Goal: Obtain resource: Download file/media

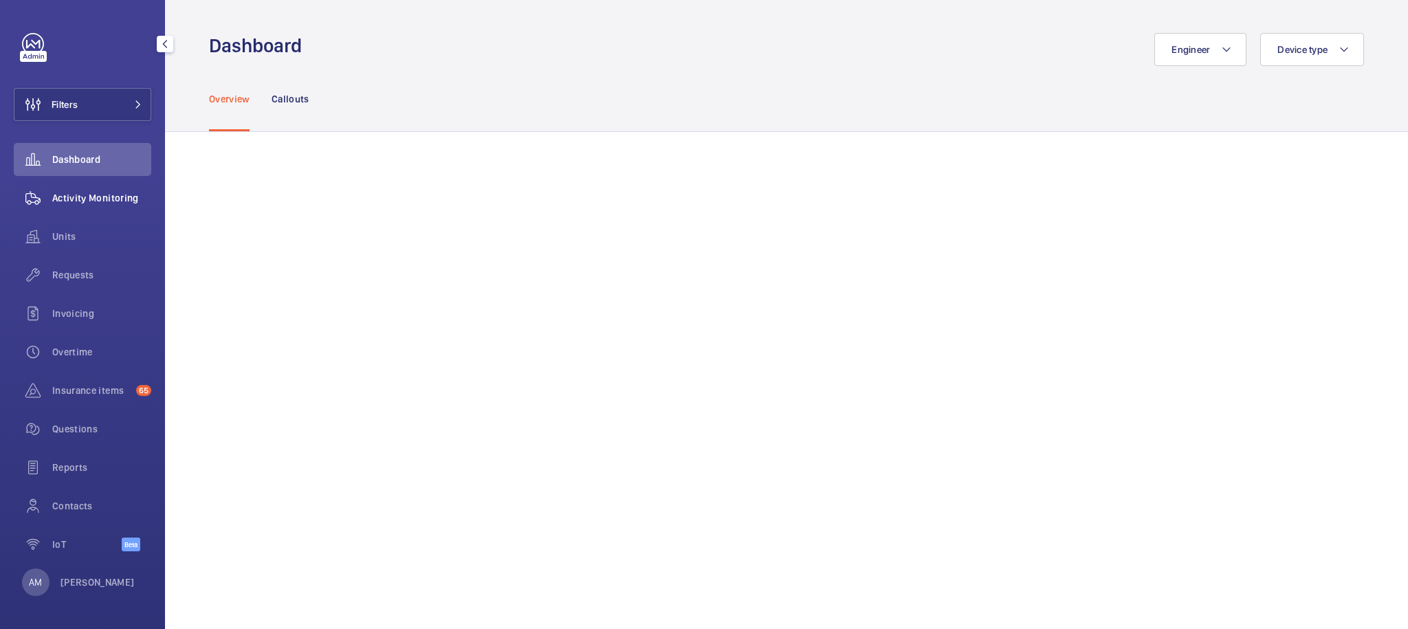
click at [76, 203] on span "Activity Monitoring" at bounding box center [101, 198] width 99 height 14
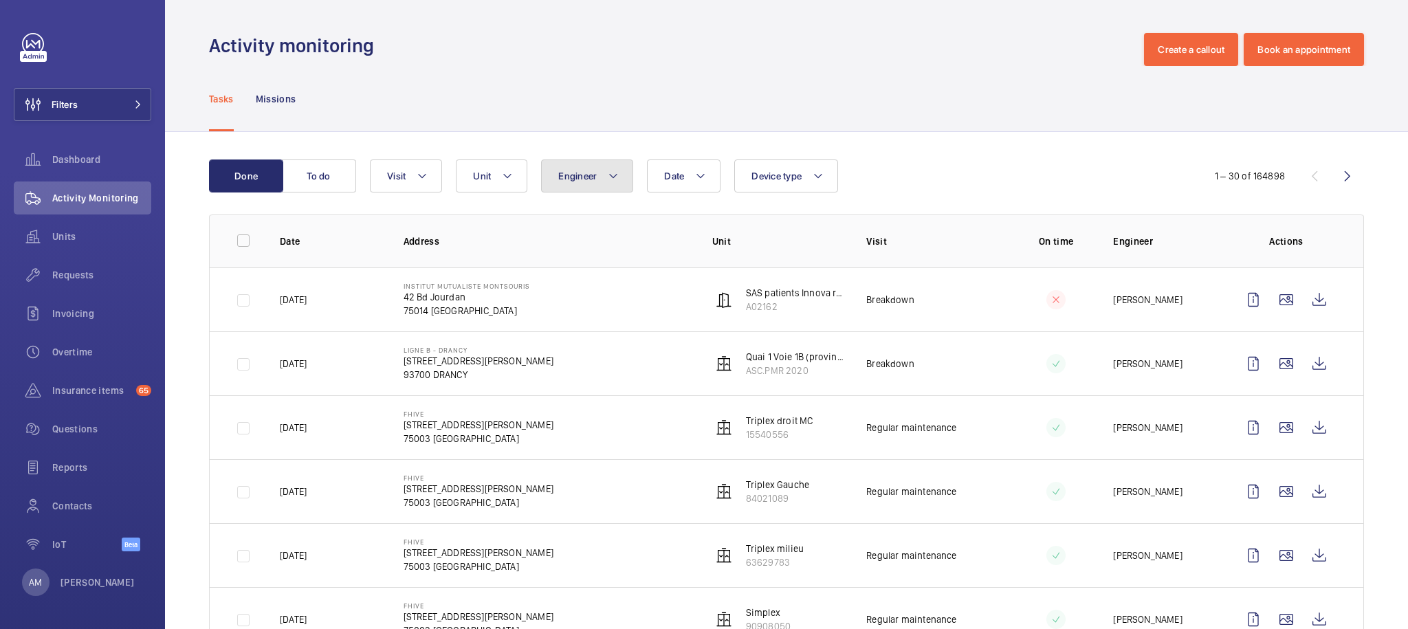
click at [586, 177] on span "Engineer" at bounding box center [577, 175] width 38 height 11
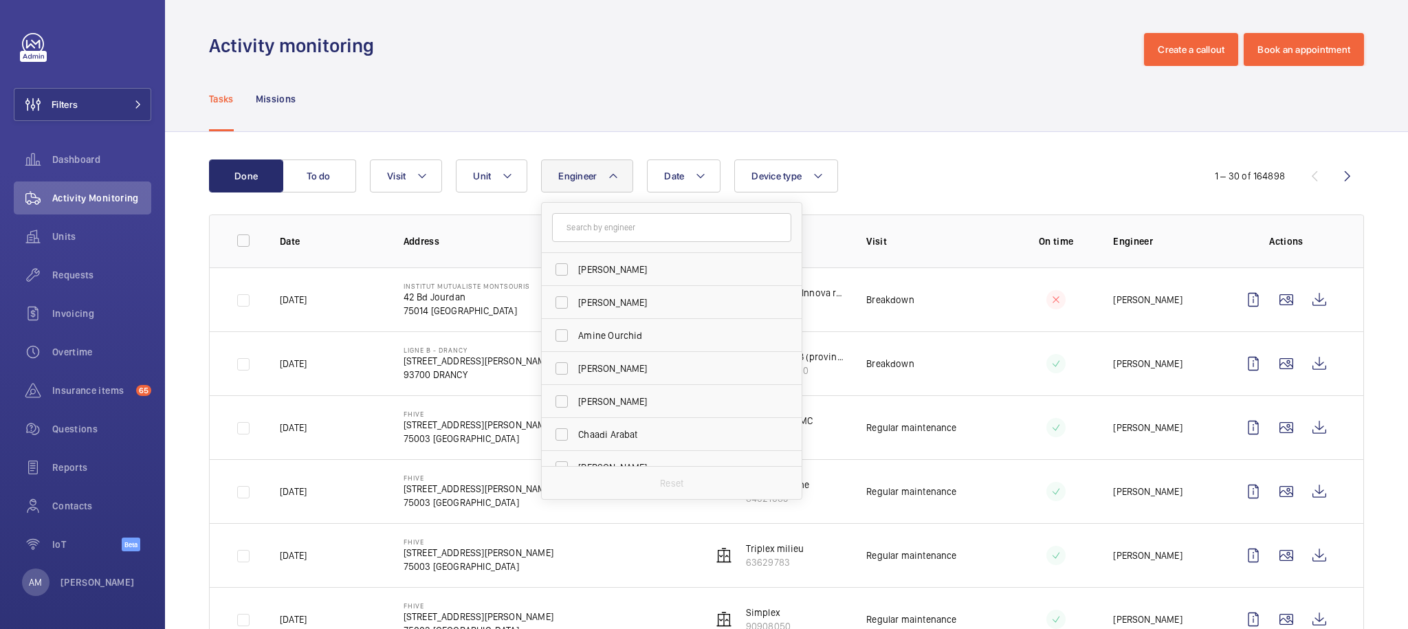
click at [670, 230] on input "text" at bounding box center [671, 227] width 239 height 29
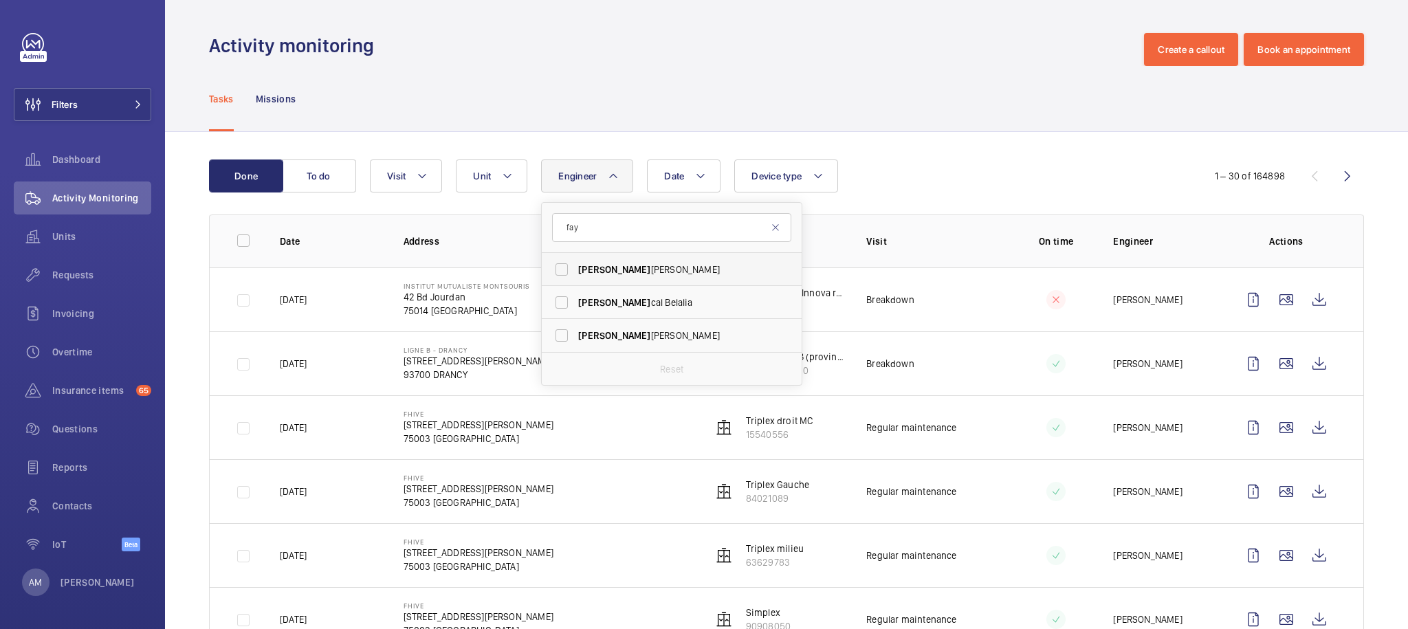
type input "fay"
click at [650, 267] on span "[PERSON_NAME]" at bounding box center [672, 270] width 189 height 14
click at [575, 267] on input "[PERSON_NAME]" at bounding box center [561, 269] width 27 height 27
checkbox input "true"
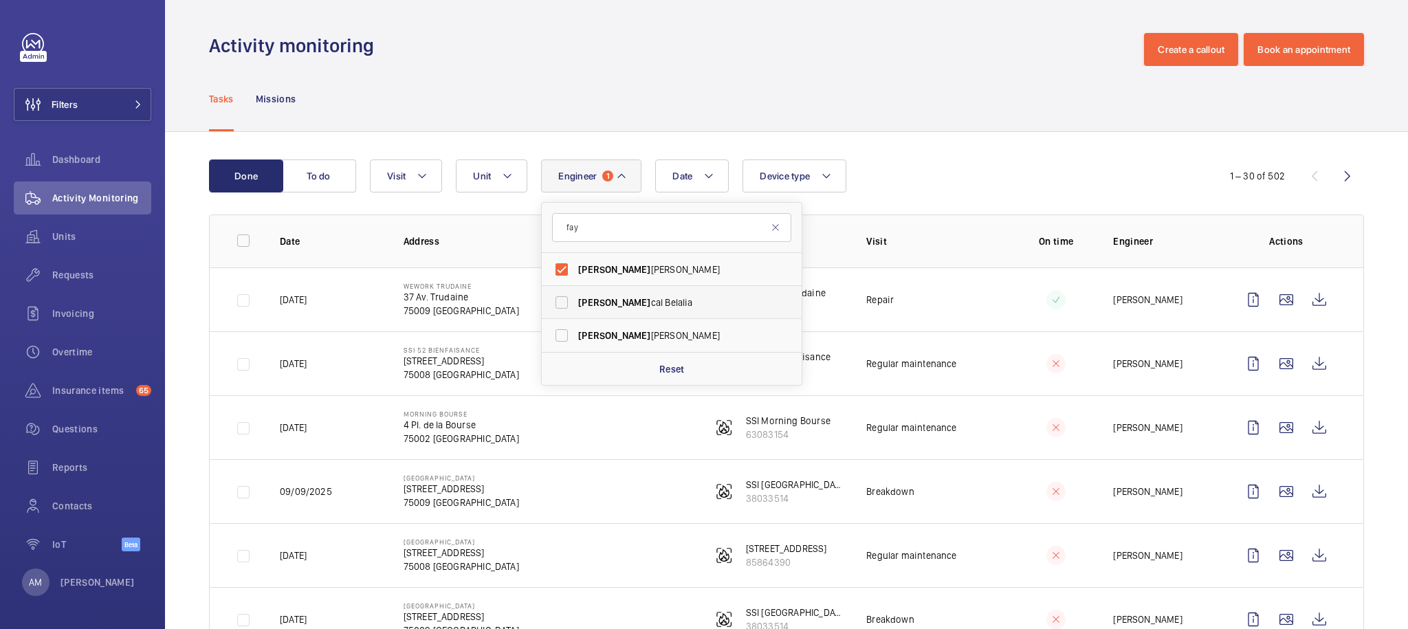
click at [606, 295] on label "[PERSON_NAME]" at bounding box center [661, 302] width 239 height 33
click at [575, 295] on input "[PERSON_NAME]" at bounding box center [561, 302] width 27 height 27
checkbox input "true"
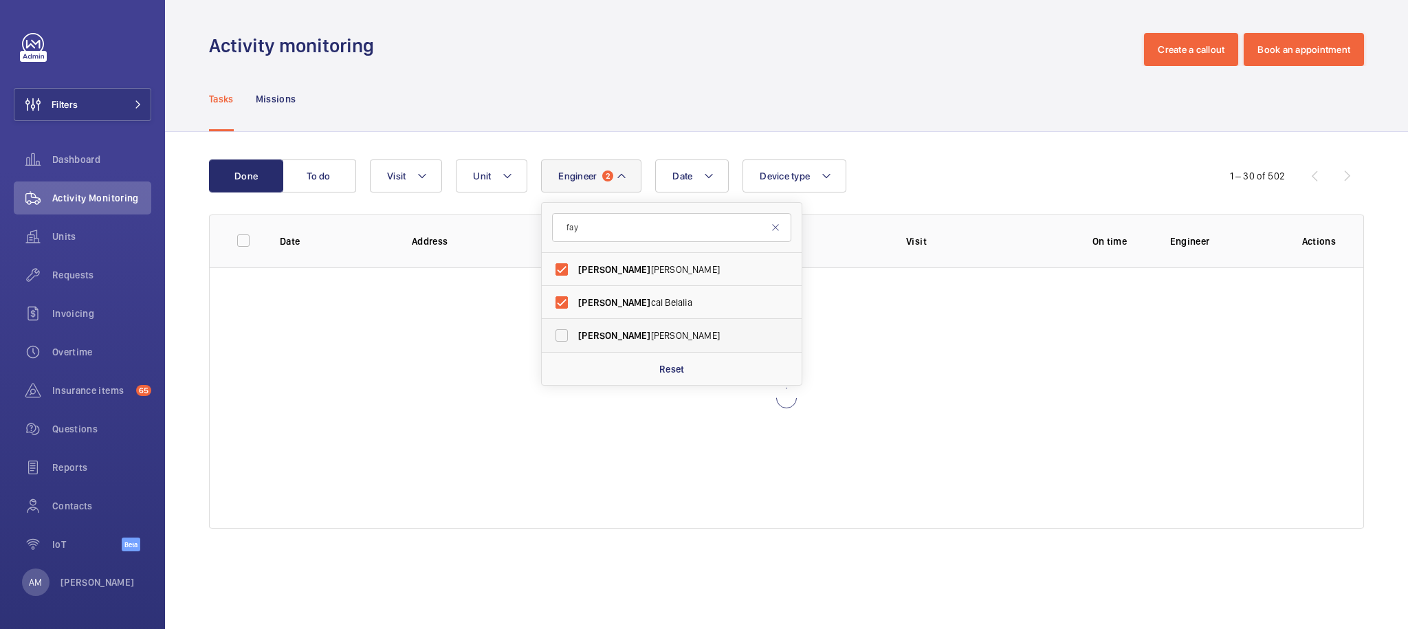
click at [628, 340] on span "[PERSON_NAME]" at bounding box center [672, 336] width 189 height 14
click at [575, 340] on input "[PERSON_NAME]" at bounding box center [561, 335] width 27 height 27
checkbox input "true"
click at [993, 153] on div "Done To do Date Engineer 3 [PERSON_NAME] cel [PERSON_NAME] cal [PERSON_NAME] [P…" at bounding box center [786, 347] width 1243 height 430
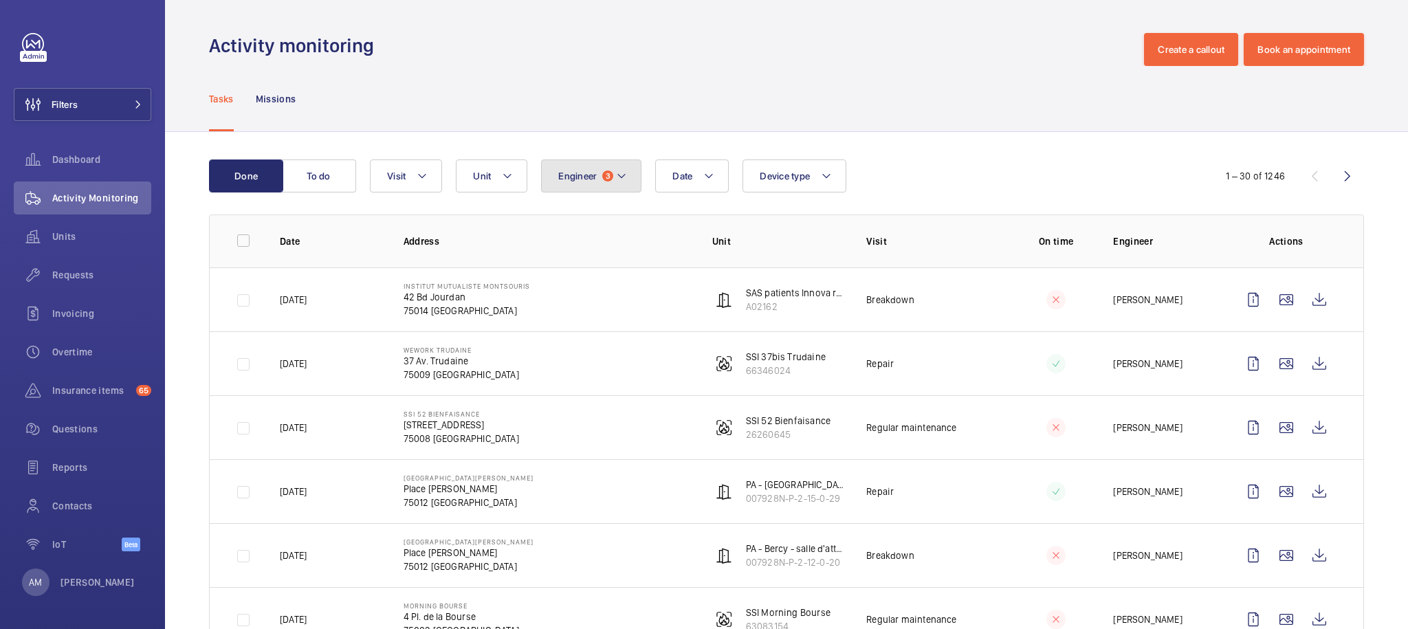
click at [593, 177] on span "Engineer" at bounding box center [577, 175] width 38 height 11
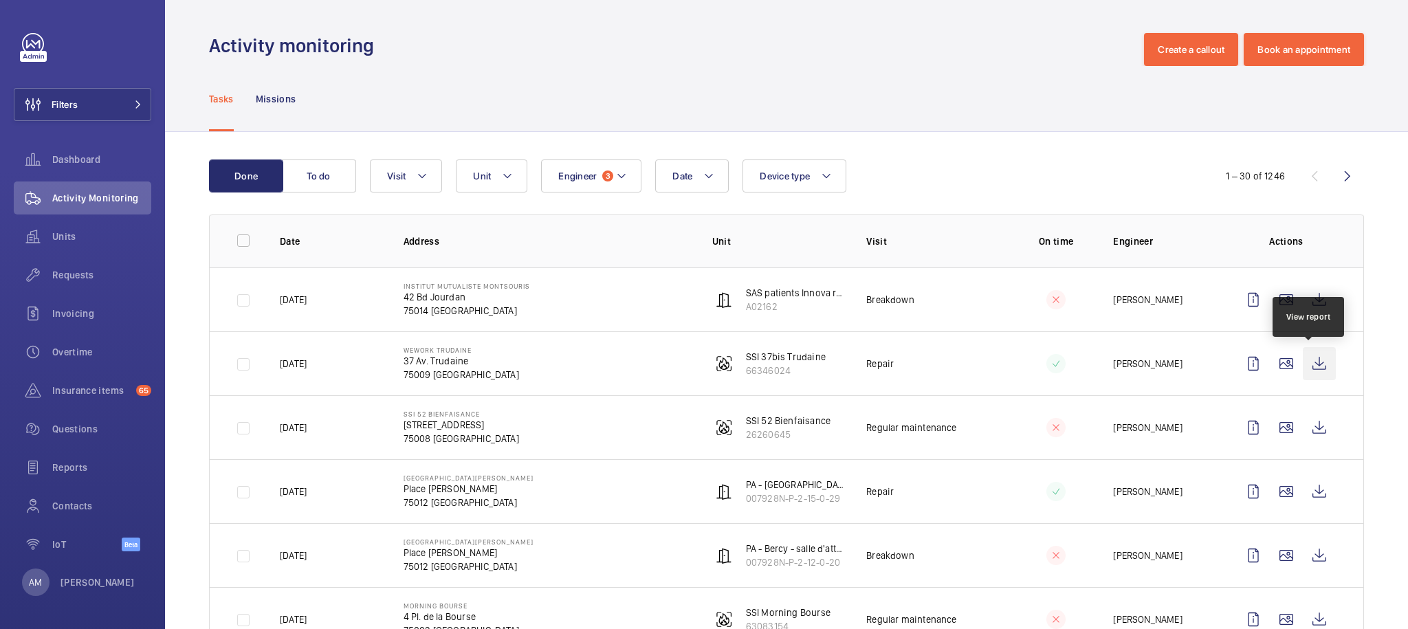
click at [1319, 360] on wm-front-icon-button at bounding box center [1319, 363] width 33 height 33
click at [1305, 363] on wm-front-icon-button at bounding box center [1319, 363] width 33 height 33
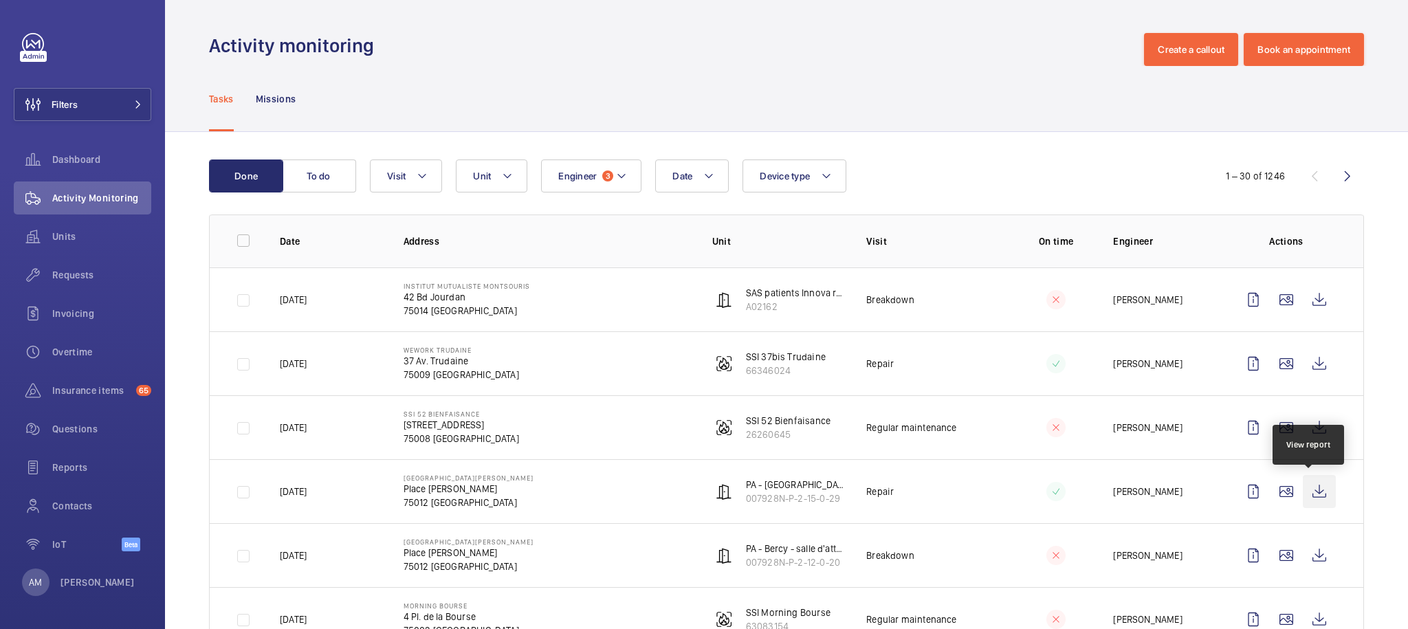
click at [1310, 489] on wm-front-icon-button at bounding box center [1319, 491] width 33 height 33
click at [1305, 562] on wm-front-icon-button at bounding box center [1319, 555] width 33 height 33
click at [568, 174] on span "Engineer" at bounding box center [577, 175] width 38 height 11
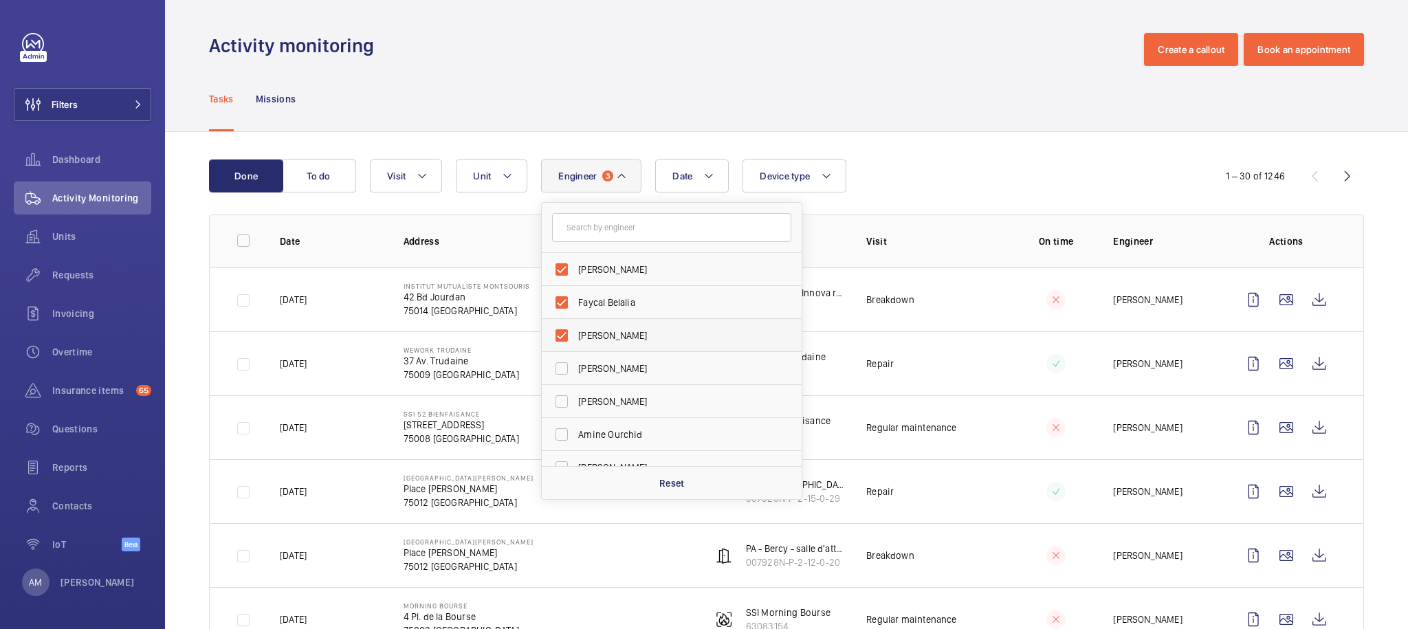
click at [619, 328] on label "[PERSON_NAME]" at bounding box center [661, 335] width 239 height 33
click at [575, 328] on input "[PERSON_NAME]" at bounding box center [561, 335] width 27 height 27
checkbox input "false"
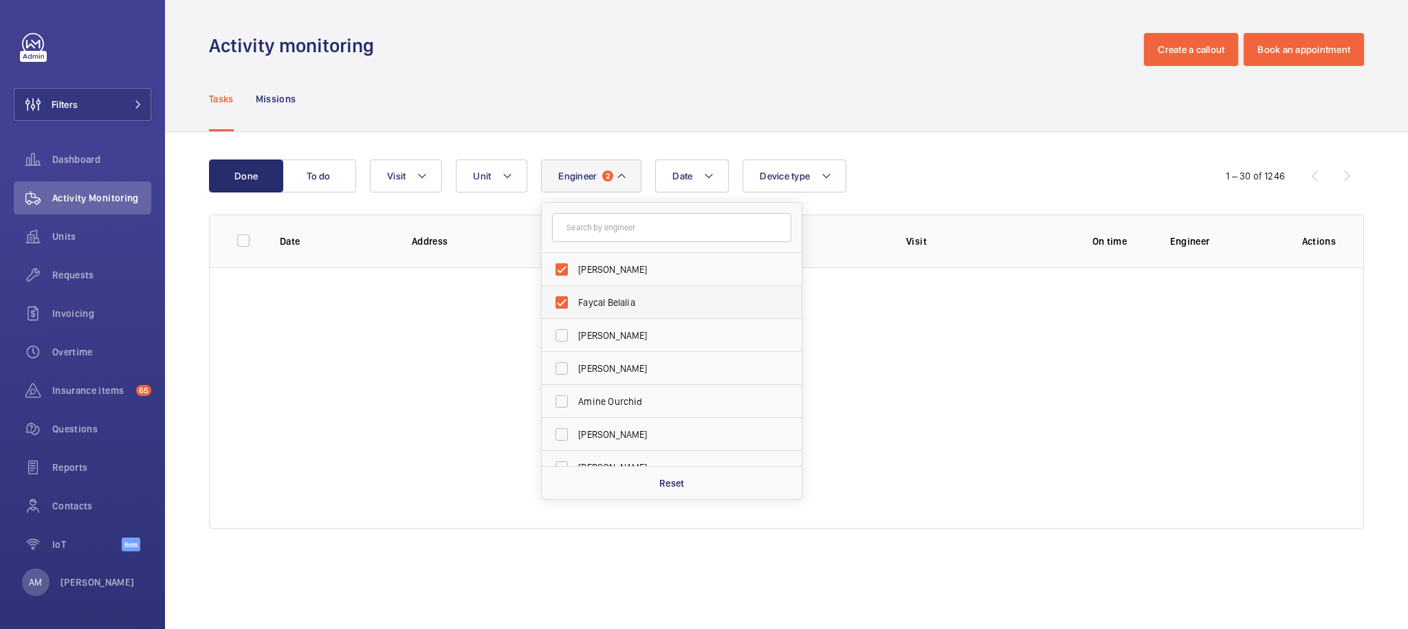
click at [628, 306] on span "Faycal Belalia" at bounding box center [672, 303] width 189 height 14
click at [575, 306] on input "Faycal Belalia" at bounding box center [561, 302] width 27 height 27
checkbox input "false"
click at [968, 194] on wm-front-table "Done To do Date Engineer 1 [PERSON_NAME] [PERSON_NAME] [PERSON_NAME] [PERSON_NA…" at bounding box center [786, 343] width 1155 height 369
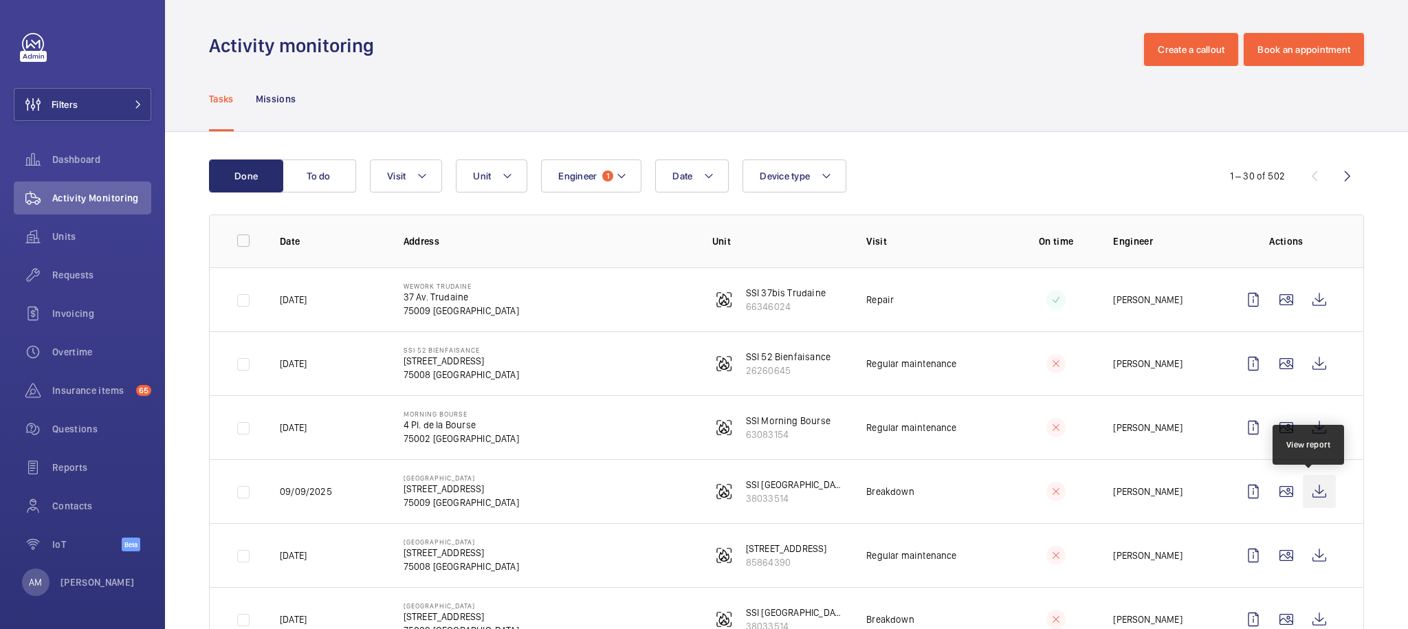
click at [1313, 494] on wm-front-icon-button at bounding box center [1319, 491] width 33 height 33
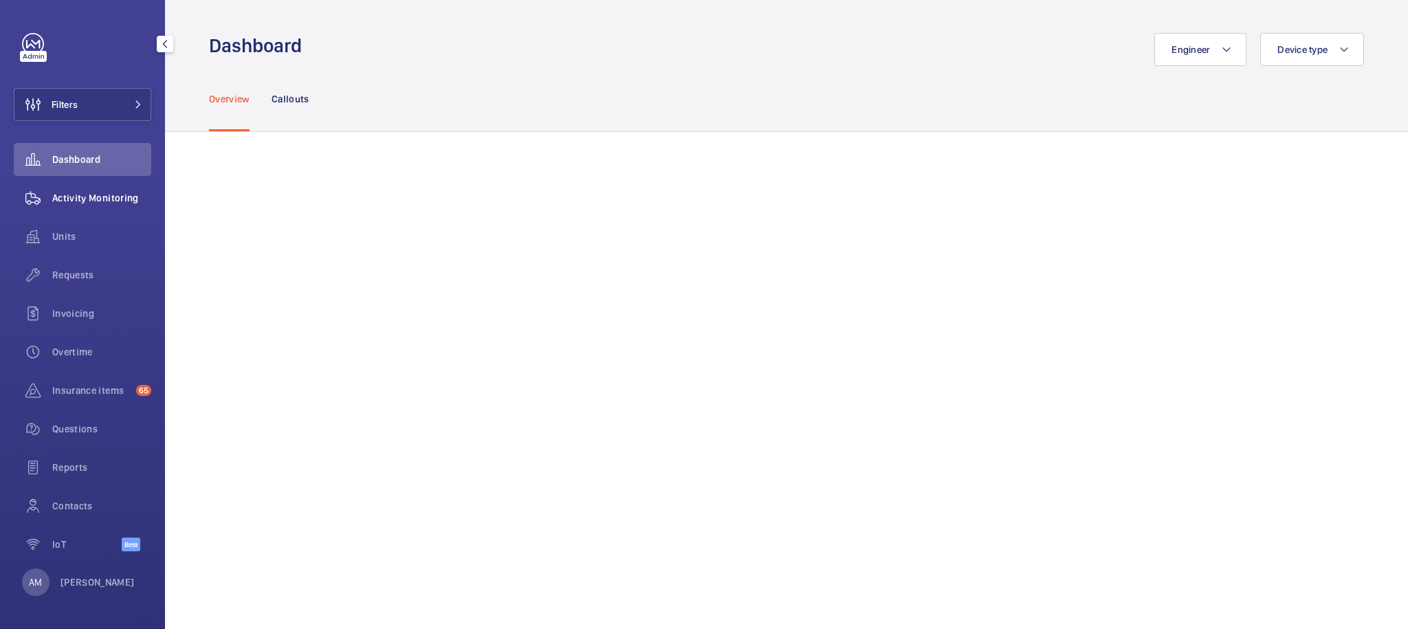
click at [72, 203] on span "Activity Monitoring" at bounding box center [101, 198] width 99 height 14
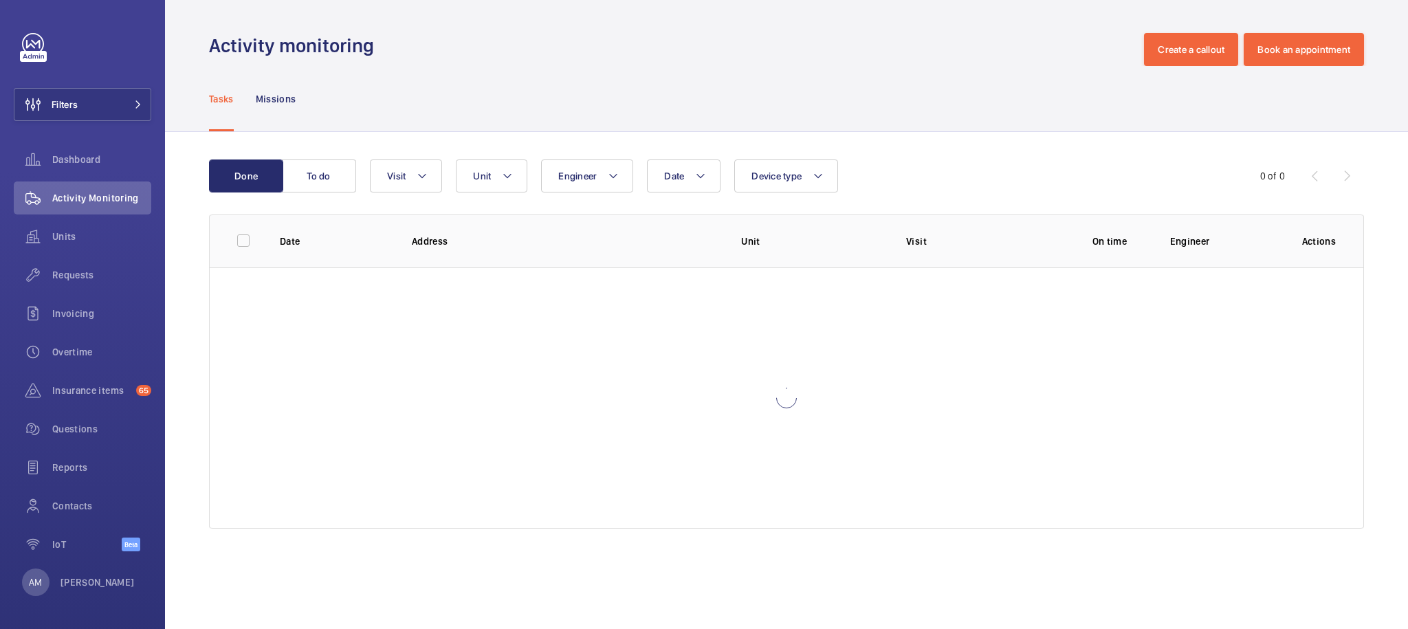
click at [281, 261] on th "Date" at bounding box center [324, 240] width 132 height 53
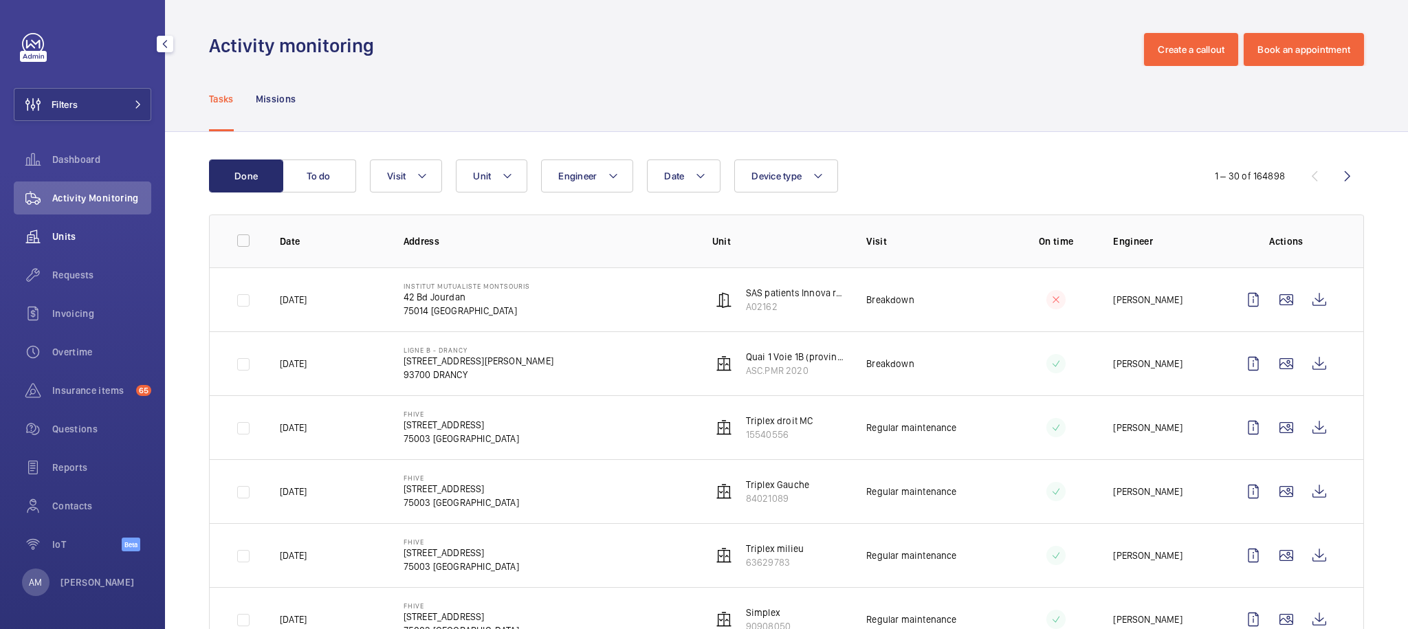
click at [57, 238] on span "Units" at bounding box center [101, 237] width 99 height 14
